Goal: Information Seeking & Learning: Check status

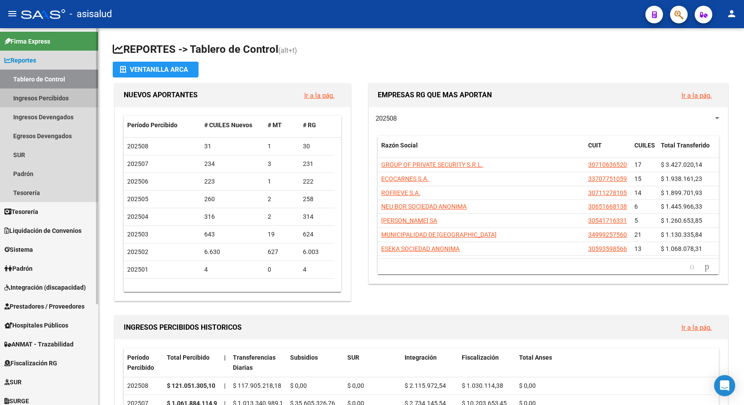
click at [54, 97] on link "Ingresos Percibidos" at bounding box center [49, 98] width 98 height 19
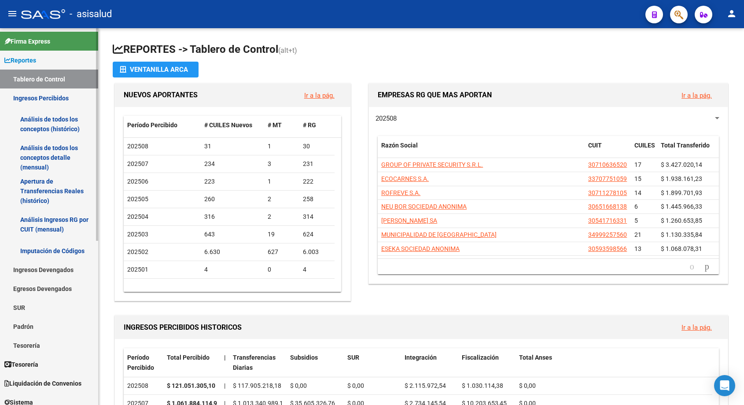
click at [53, 121] on link "Análisis de todos los conceptos (histórico)" at bounding box center [49, 123] width 98 height 33
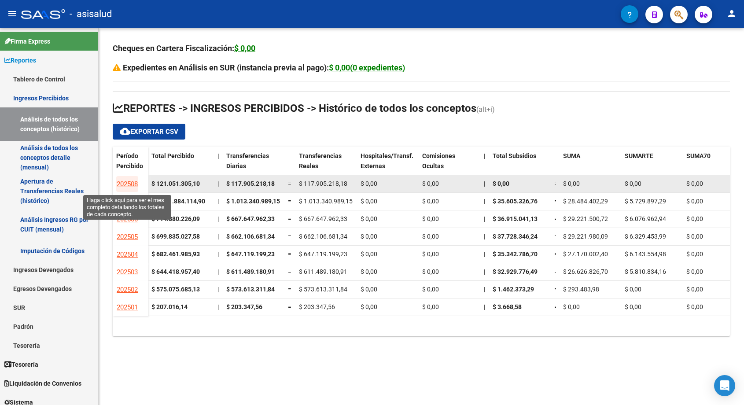
click at [128, 184] on span "202508" at bounding box center [127, 184] width 21 height 8
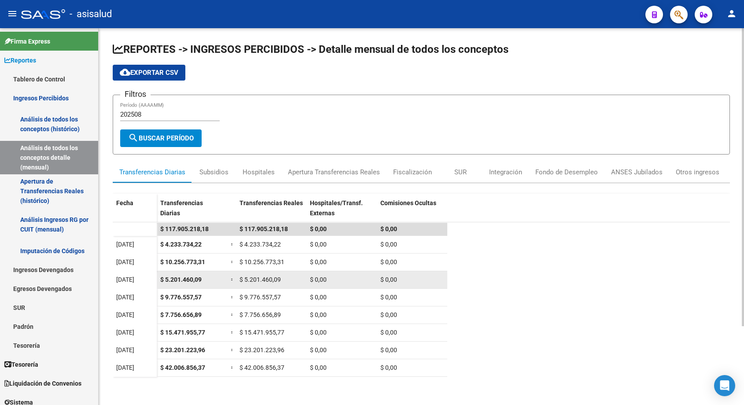
scroll to position [100, 0]
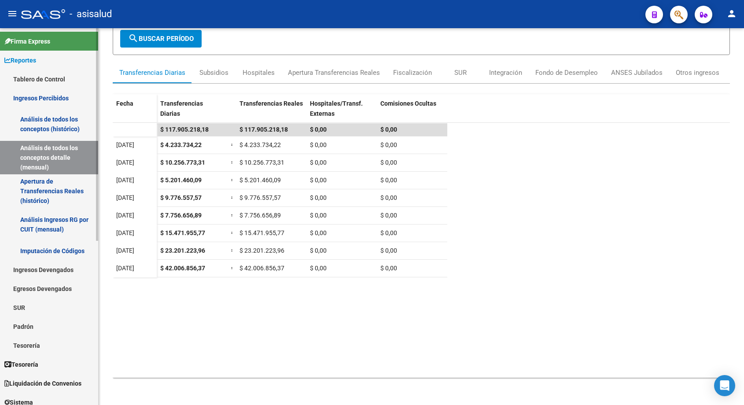
click at [52, 120] on link "Análisis de todos los conceptos (histórico)" at bounding box center [49, 123] width 98 height 33
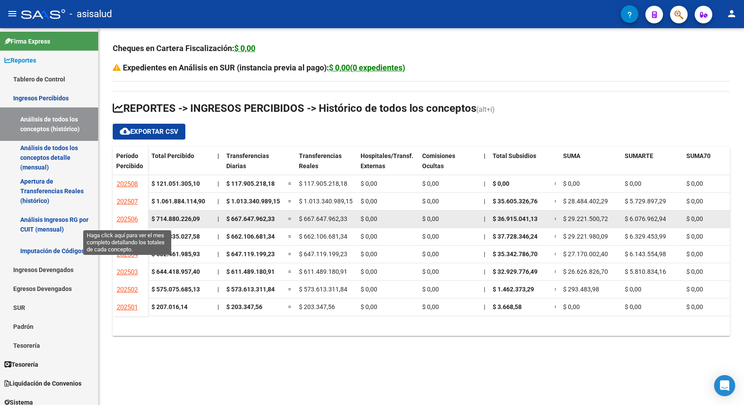
click at [129, 219] on span "202506" at bounding box center [127, 219] width 21 height 8
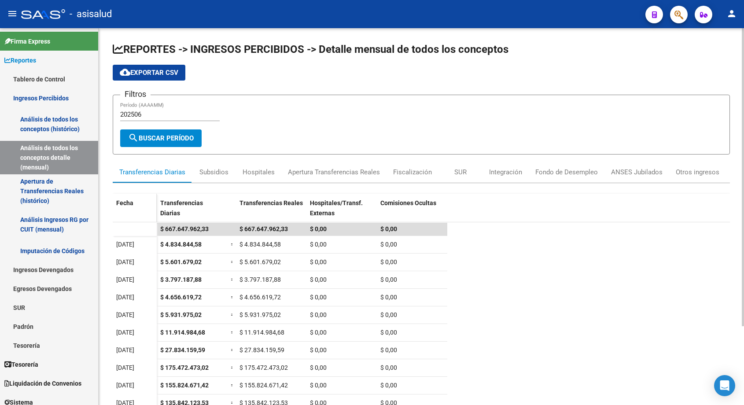
scroll to position [100, 0]
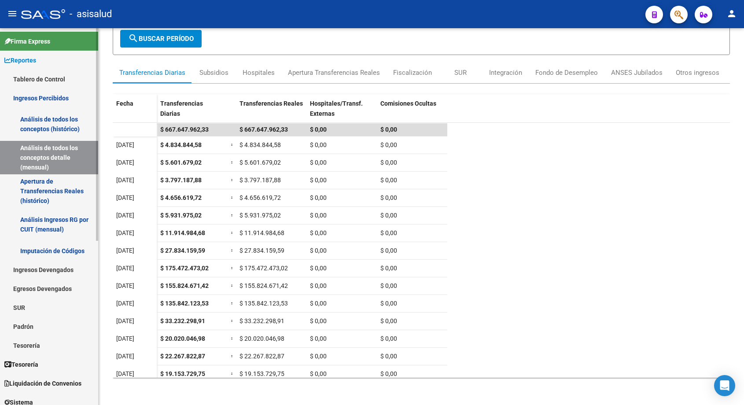
click at [54, 98] on link "Ingresos Percibidos" at bounding box center [49, 98] width 98 height 19
